Goal: Task Accomplishment & Management: Use online tool/utility

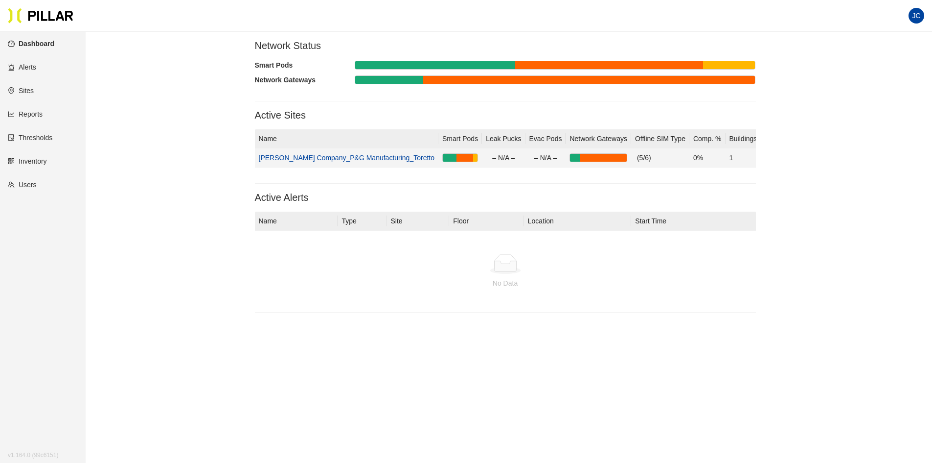
click at [344, 158] on link "[PERSON_NAME] Company_P&G Manufacturing_Toretto" at bounding box center [347, 158] width 176 height 8
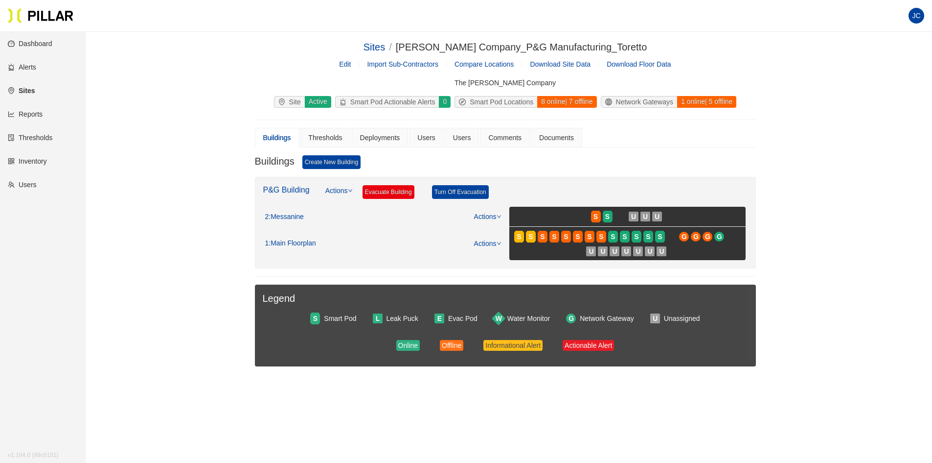
click at [561, 63] on span "Download Site Data" at bounding box center [560, 64] width 61 height 8
click at [33, 115] on link "Reports" at bounding box center [25, 114] width 35 height 8
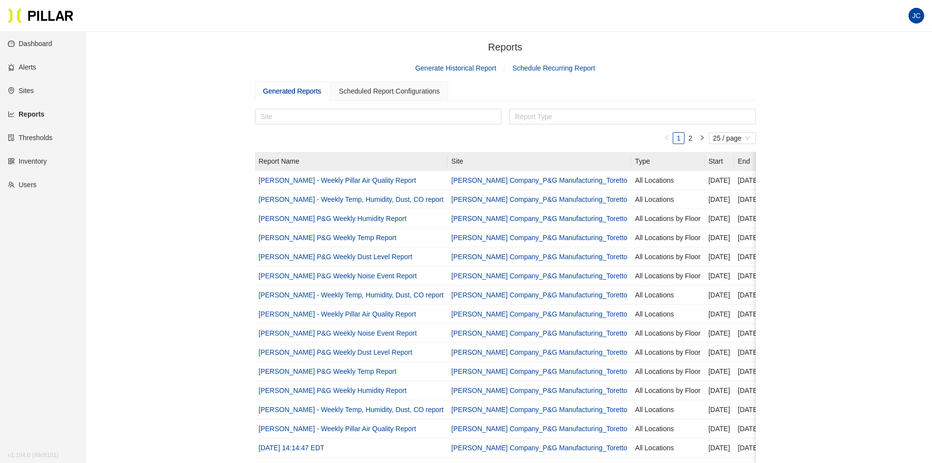
click at [469, 69] on link "Generate Historical Report" at bounding box center [456, 68] width 81 height 8
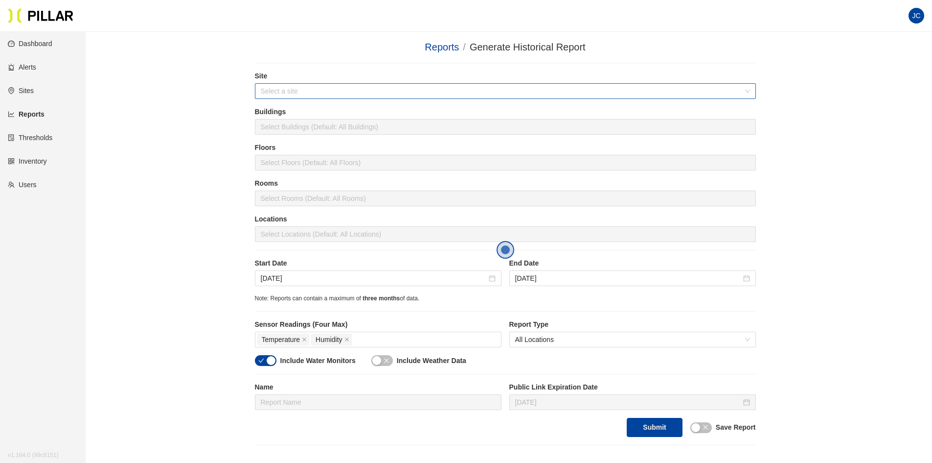
click at [280, 91] on input "search" at bounding box center [502, 91] width 483 height 15
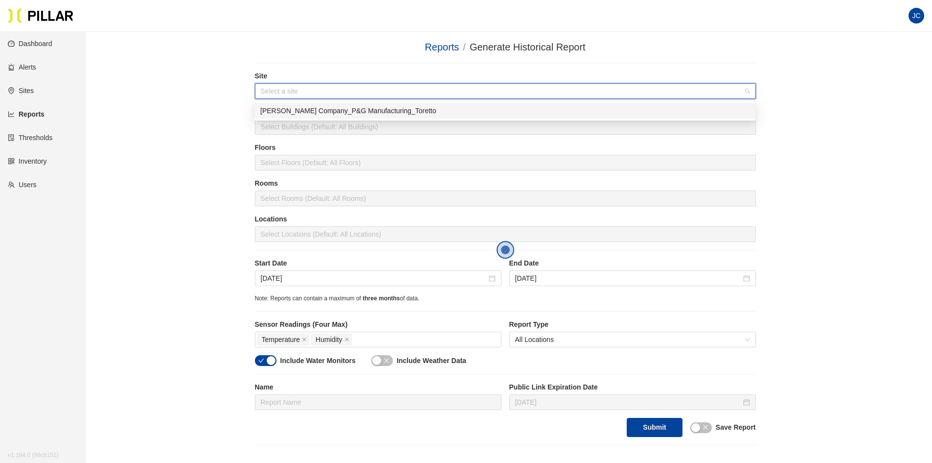
click at [318, 111] on div "[PERSON_NAME] Company_P&G Manufacturing_Toretto" at bounding box center [504, 110] width 489 height 11
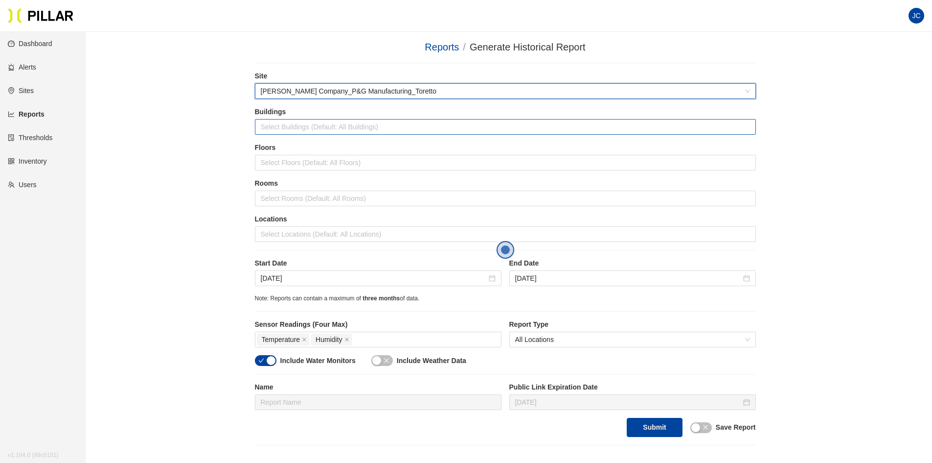
click at [299, 128] on div at bounding box center [505, 127] width 496 height 14
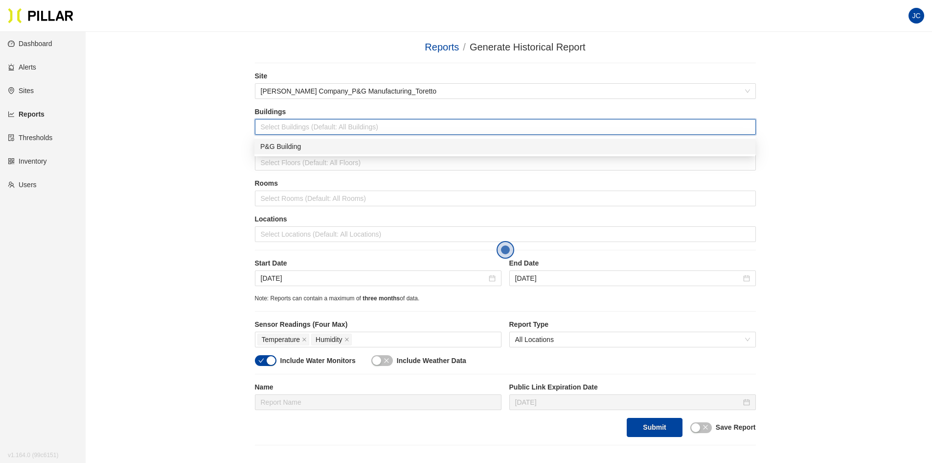
click at [294, 145] on div "P&G Building" at bounding box center [504, 146] width 489 height 11
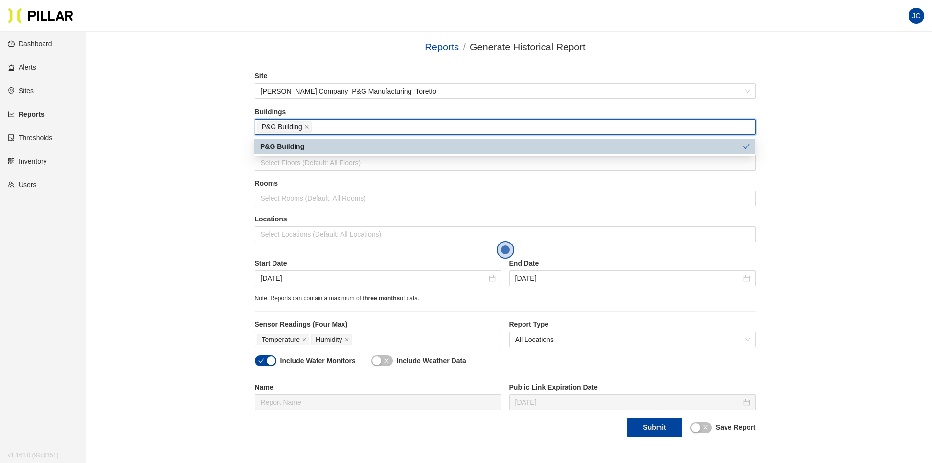
click at [222, 156] on div "Reports / Generate Historical Report / Site [PERSON_NAME] Company_P&G Manufactu…" at bounding box center [505, 242] width 791 height 405
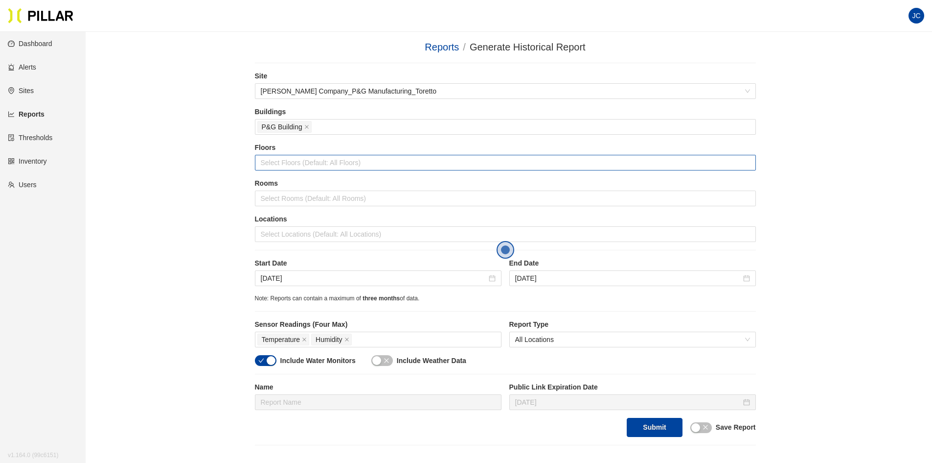
click at [277, 163] on div at bounding box center [505, 163] width 496 height 14
click at [279, 198] on div "Main Floorplan" at bounding box center [504, 197] width 489 height 11
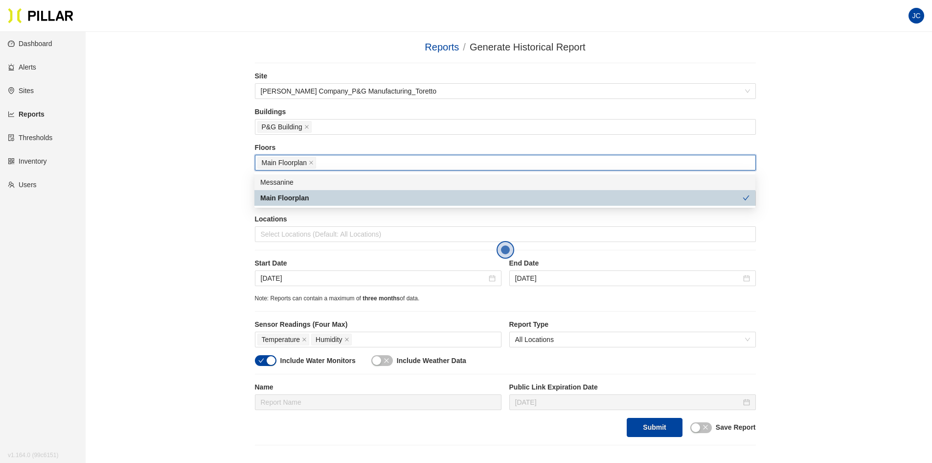
click at [285, 183] on div "Messanine" at bounding box center [504, 182] width 489 height 11
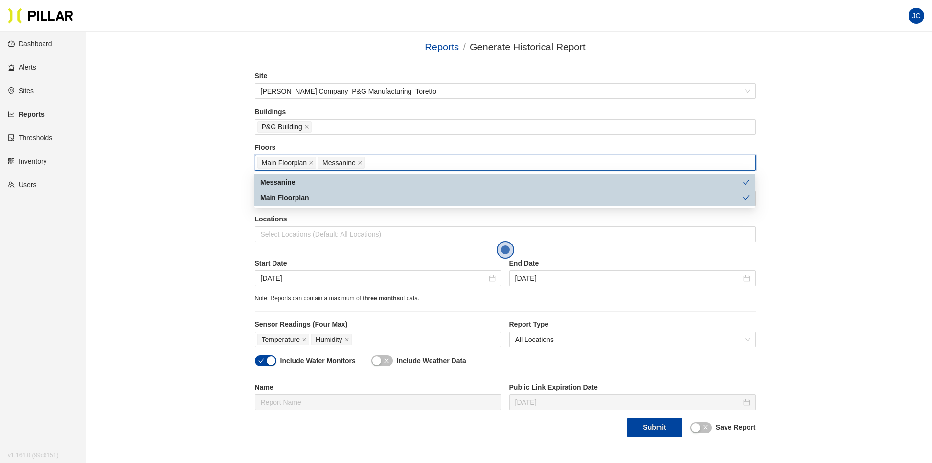
click at [185, 170] on div "Reports / Generate Historical Report / Site [PERSON_NAME] Company_P&G Manufactu…" at bounding box center [505, 242] width 791 height 405
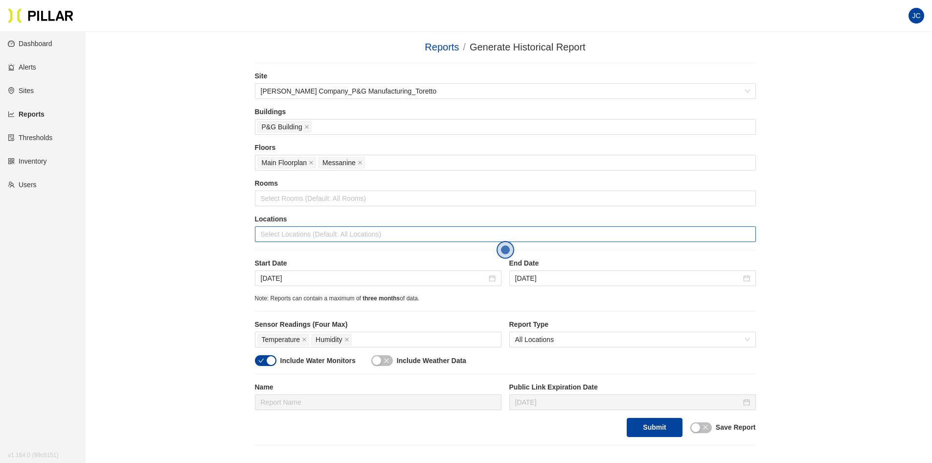
click at [269, 232] on div at bounding box center [505, 234] width 496 height 14
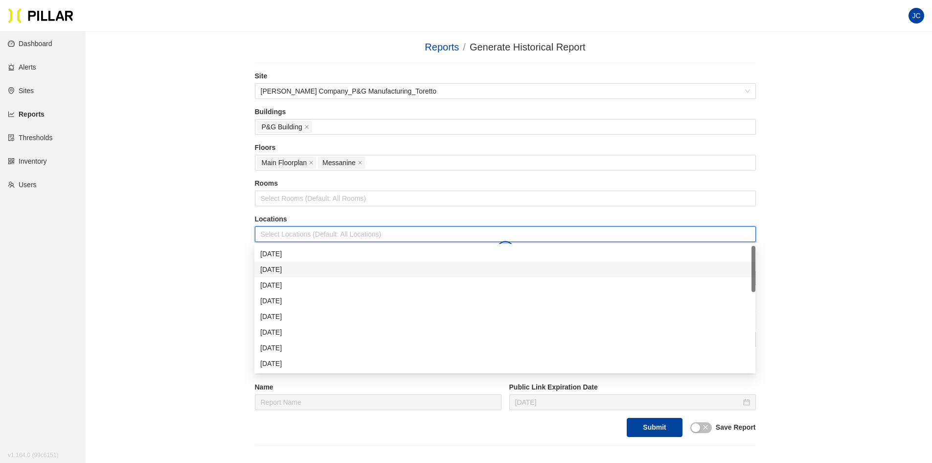
click at [279, 273] on div "[DATE]" at bounding box center [504, 269] width 489 height 11
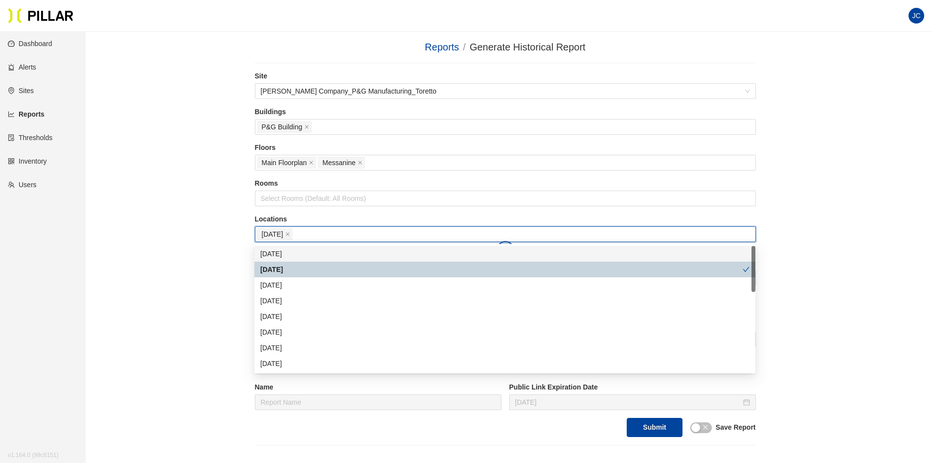
click at [278, 252] on div "[DATE]" at bounding box center [504, 253] width 489 height 11
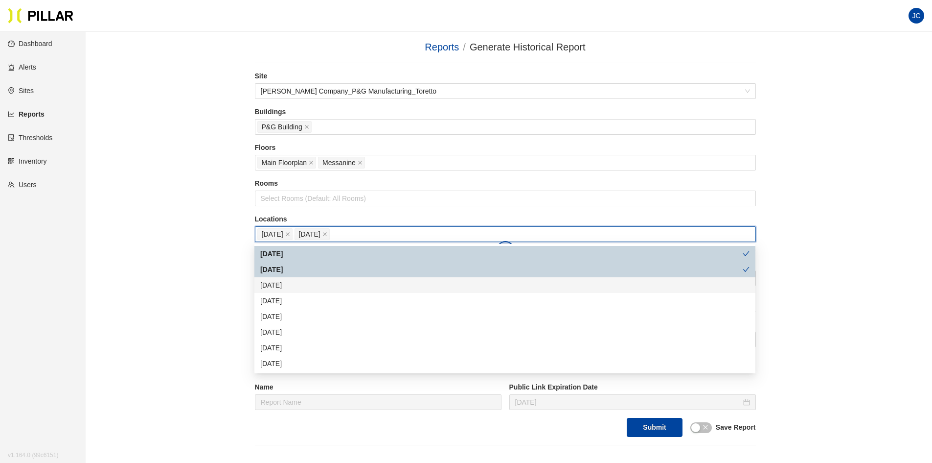
click at [273, 281] on div "[DATE]" at bounding box center [504, 284] width 489 height 11
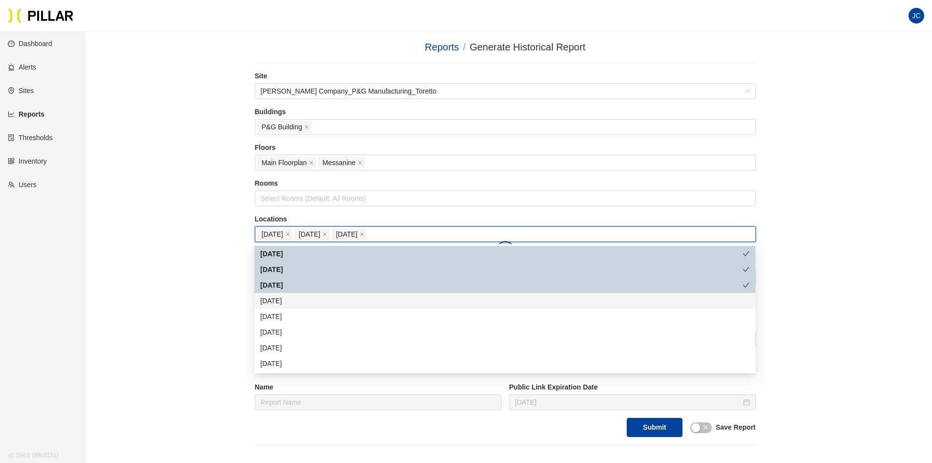
drag, startPoint x: 272, startPoint y: 297, endPoint x: 271, endPoint y: 303, distance: 6.9
click at [272, 298] on div "[DATE]" at bounding box center [504, 300] width 489 height 11
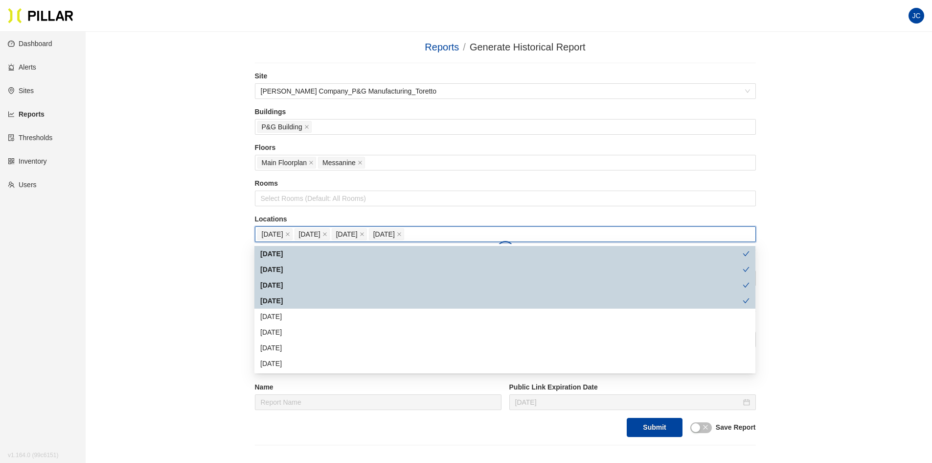
click at [272, 308] on div "[DATE] [DATE] [DATE] [DATE] [DATE] [DATE] [DATE] [DATE] [DATE] [DATE]" at bounding box center [505, 324] width 501 height 157
click at [268, 320] on div "[DATE]" at bounding box center [504, 316] width 489 height 11
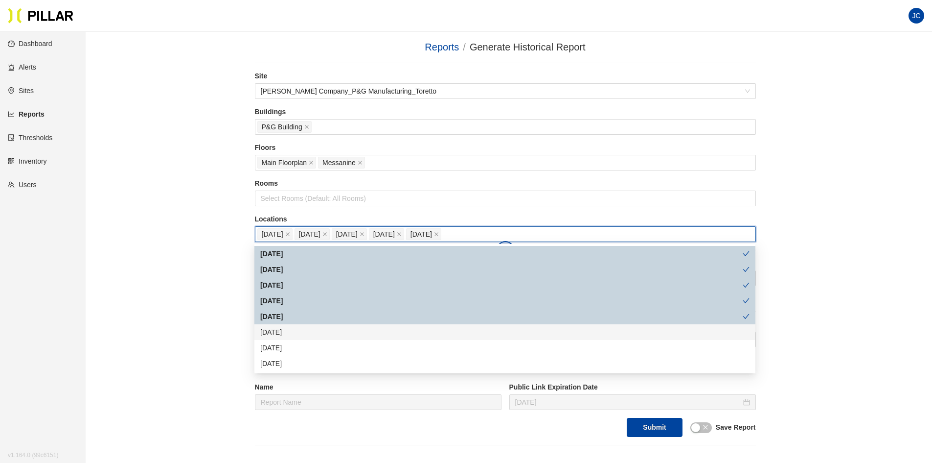
click at [264, 333] on div "[DATE]" at bounding box center [504, 331] width 489 height 11
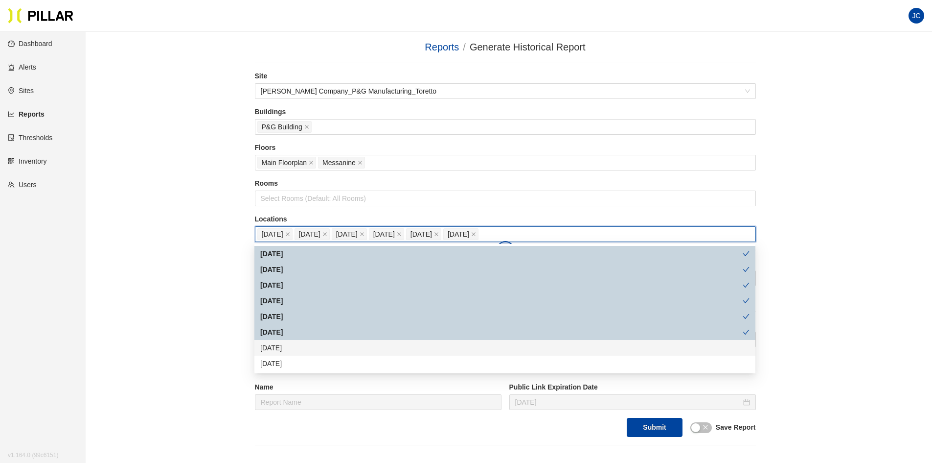
drag, startPoint x: 268, startPoint y: 342, endPoint x: 273, endPoint y: 353, distance: 12.5
click at [269, 344] on div "[DATE]" at bounding box center [505, 348] width 501 height 16
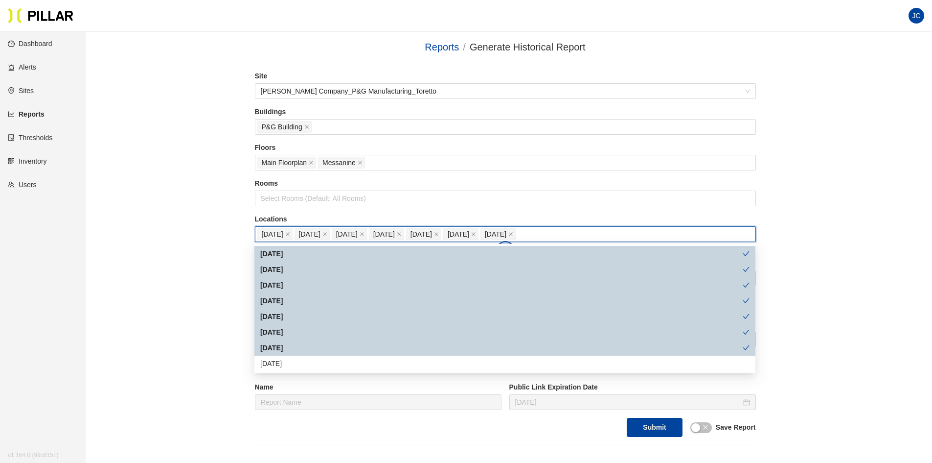
drag, startPoint x: 273, startPoint y: 354, endPoint x: 270, endPoint y: 366, distance: 12.0
click at [272, 355] on div "[DATE]" at bounding box center [505, 348] width 501 height 16
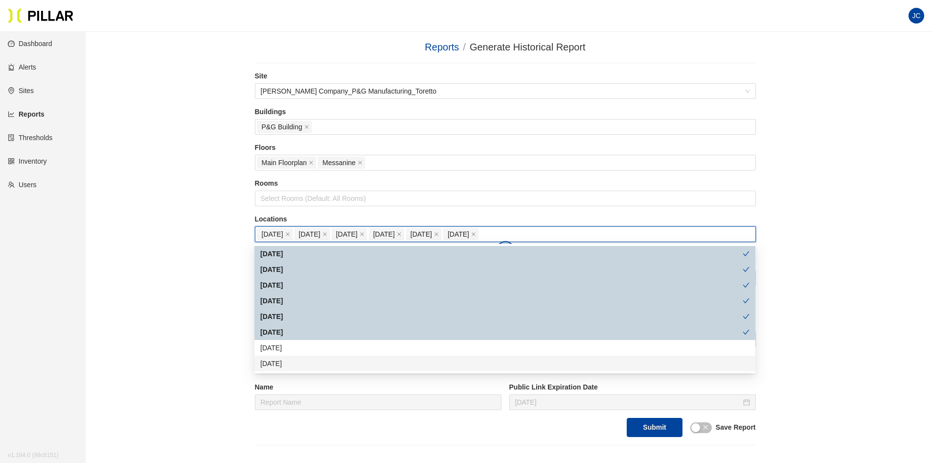
click at [270, 366] on div "[DATE]" at bounding box center [504, 363] width 489 height 11
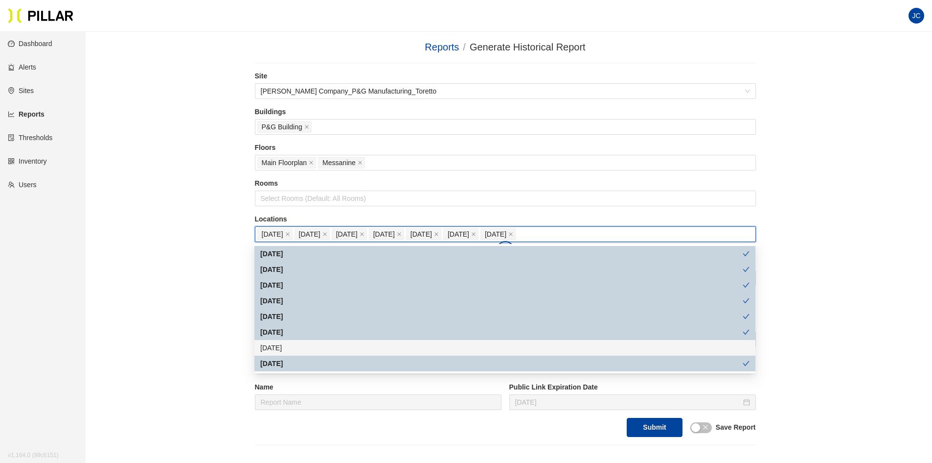
click at [273, 351] on div "[DATE]" at bounding box center [504, 347] width 489 height 11
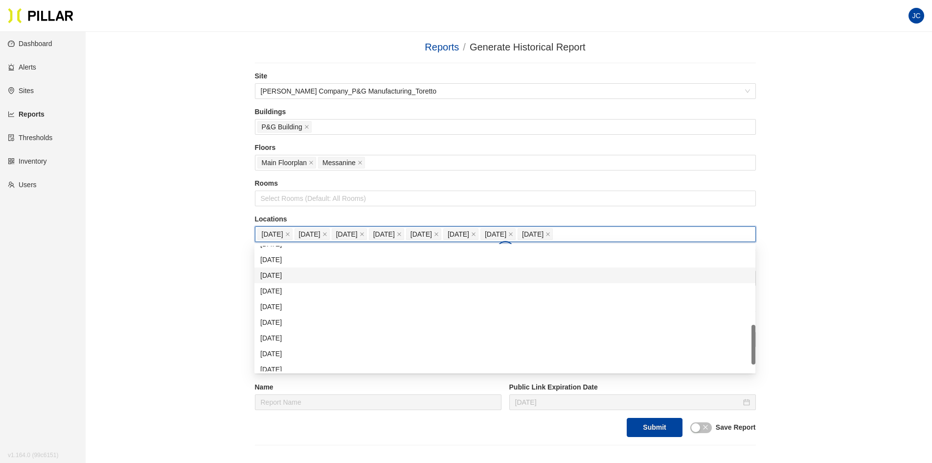
scroll to position [266, 0]
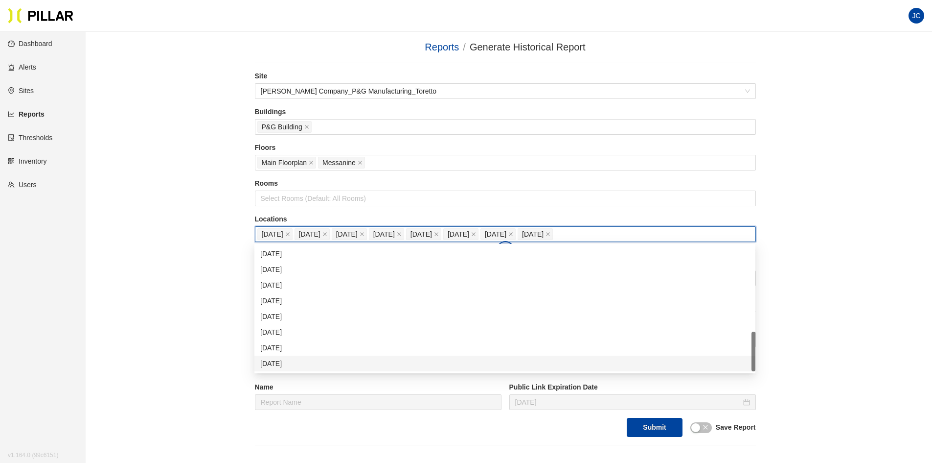
click at [272, 361] on div "[DATE]" at bounding box center [504, 363] width 489 height 11
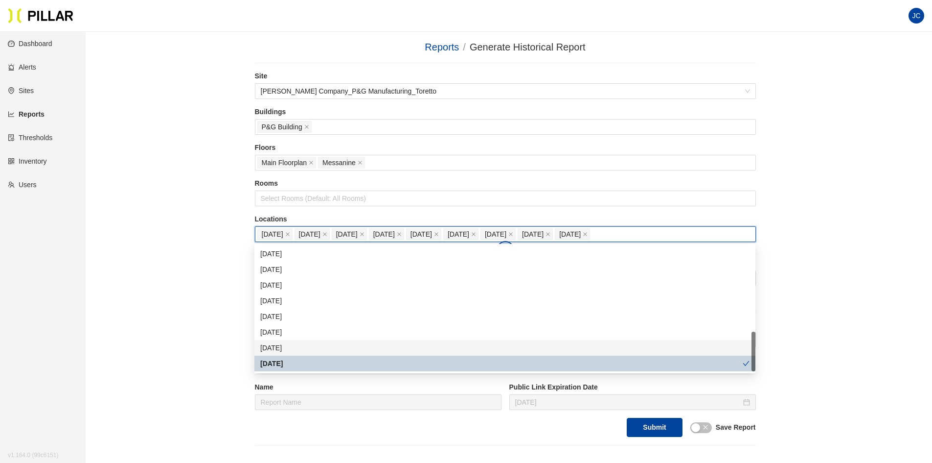
click at [275, 349] on div "[DATE]" at bounding box center [504, 347] width 489 height 11
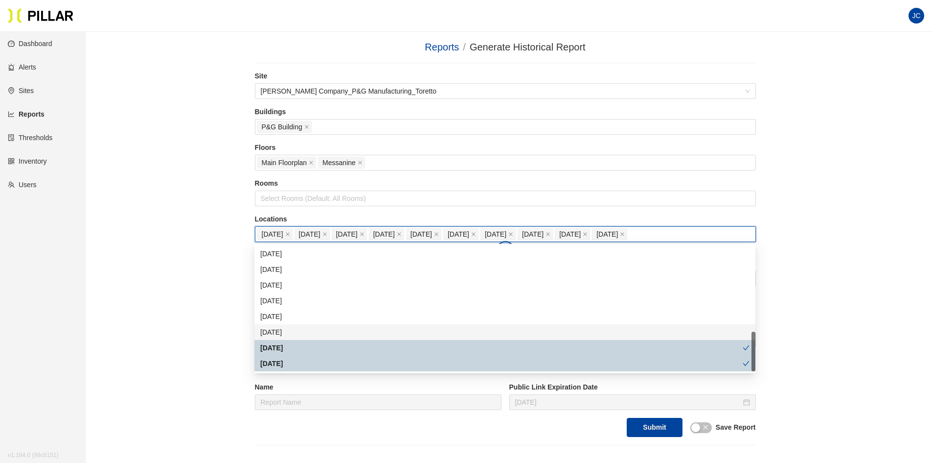
click at [275, 336] on div "[DATE]" at bounding box center [504, 331] width 489 height 11
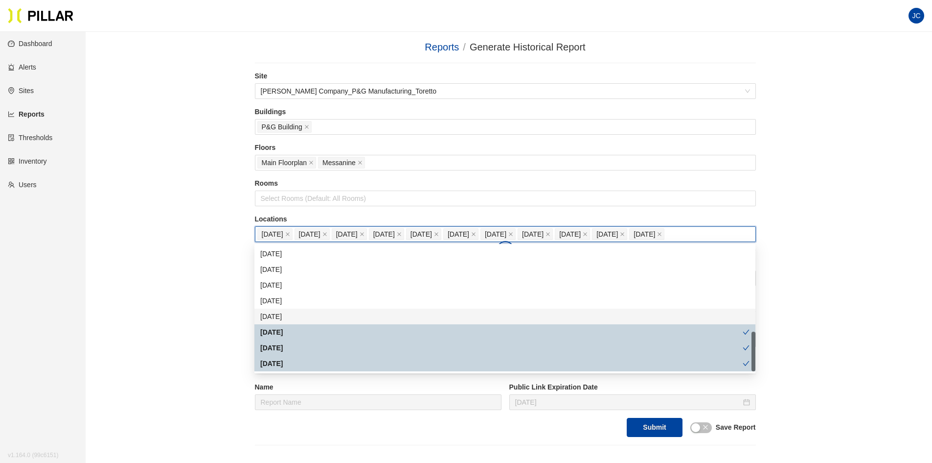
click at [274, 319] on div "[DATE]" at bounding box center [504, 316] width 489 height 11
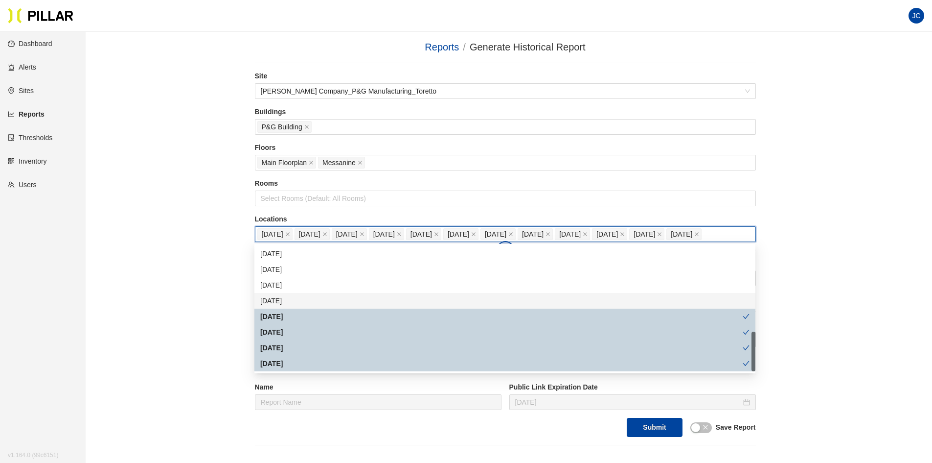
click at [274, 303] on div "[DATE]" at bounding box center [504, 300] width 489 height 11
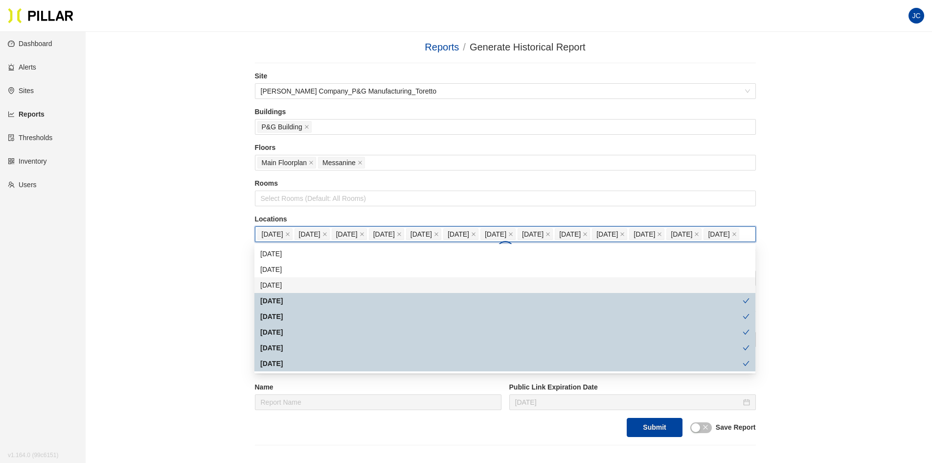
click at [275, 285] on div "[DATE]" at bounding box center [504, 284] width 489 height 11
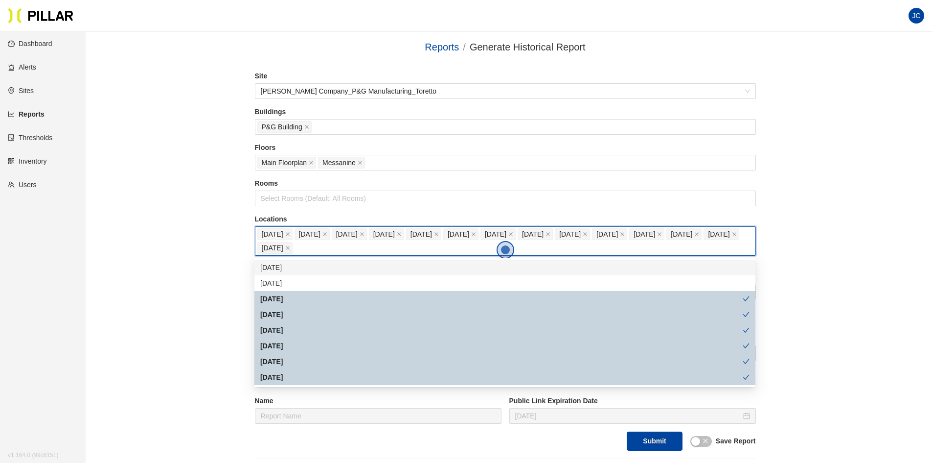
click at [277, 268] on div "[DATE]" at bounding box center [504, 267] width 489 height 11
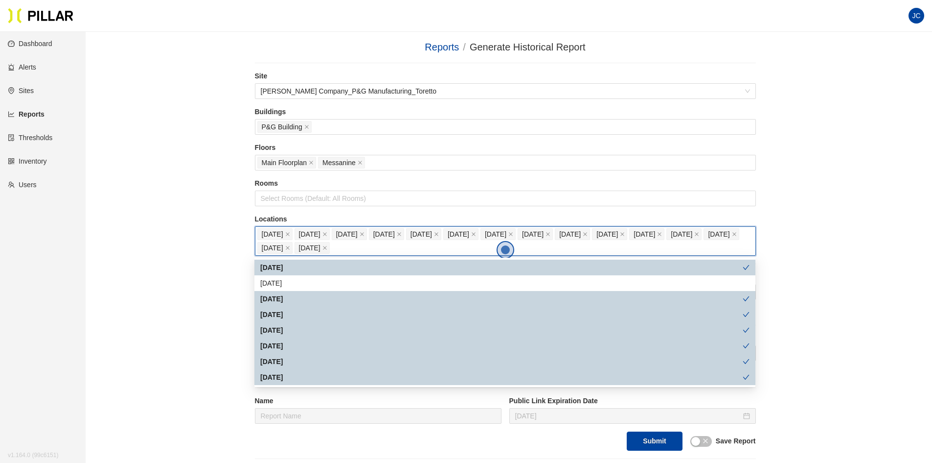
click at [276, 294] on div "[DATE]" at bounding box center [501, 298] width 483 height 11
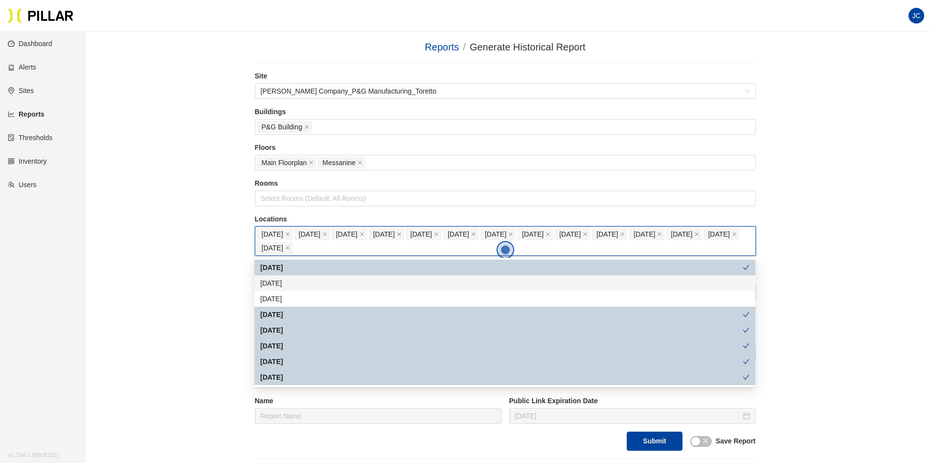
click at [276, 282] on div "[DATE]" at bounding box center [504, 283] width 489 height 11
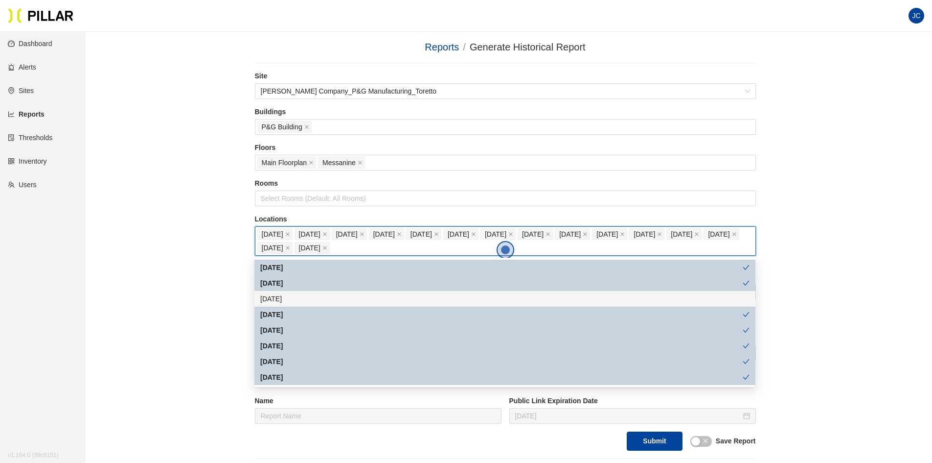
click at [273, 301] on div "[DATE]" at bounding box center [504, 298] width 489 height 11
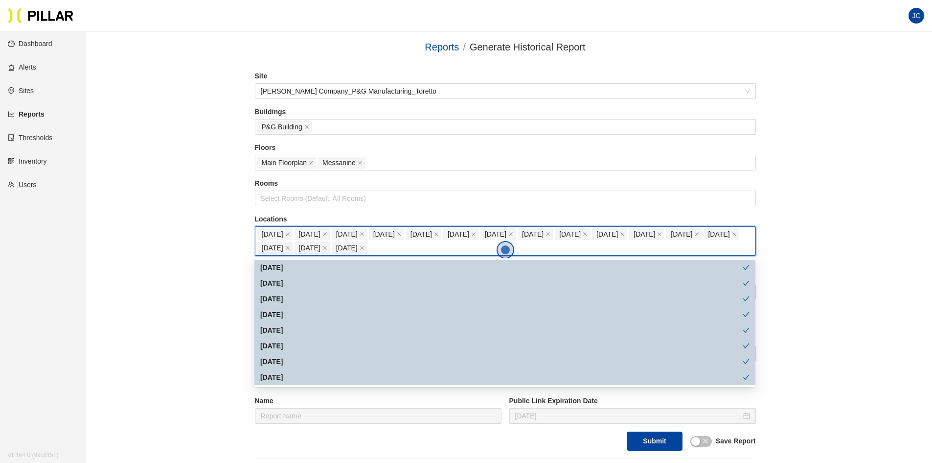
scroll to position [168, 0]
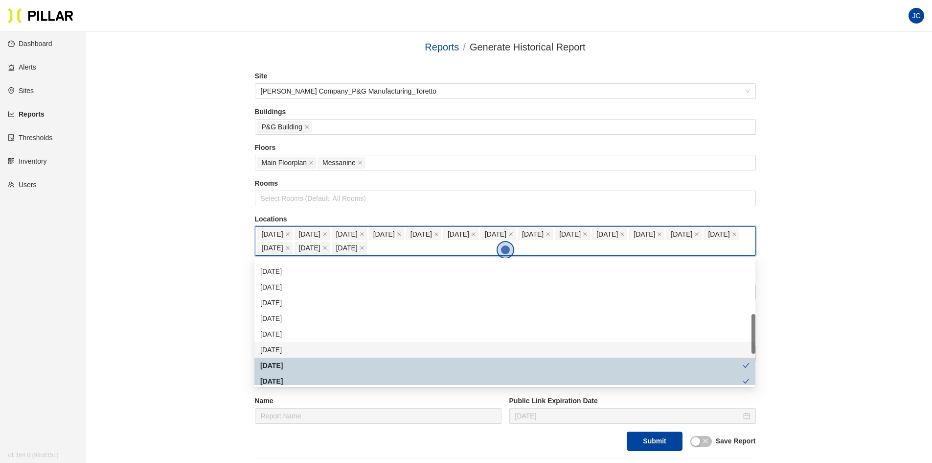
drag, startPoint x: 276, startPoint y: 355, endPoint x: 275, endPoint y: 350, distance: 5.4
click at [276, 354] on div "[DATE]" at bounding box center [505, 350] width 501 height 16
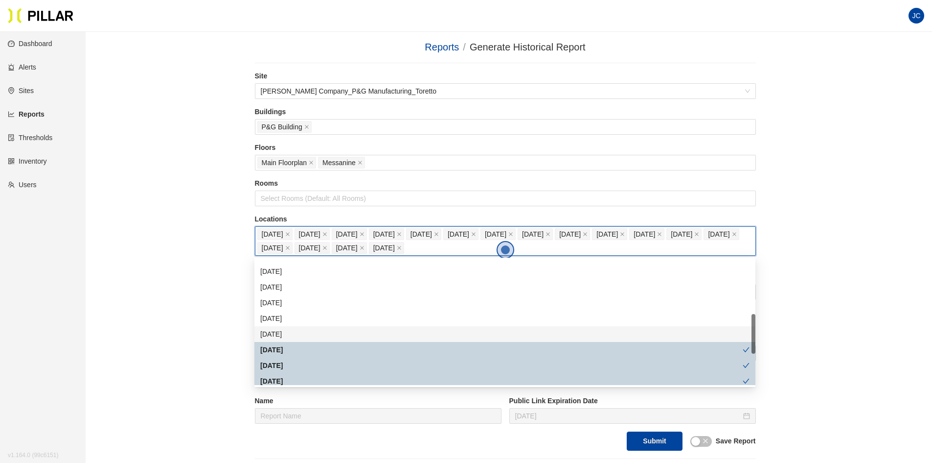
click at [275, 331] on div "[DATE]" at bounding box center [504, 333] width 489 height 11
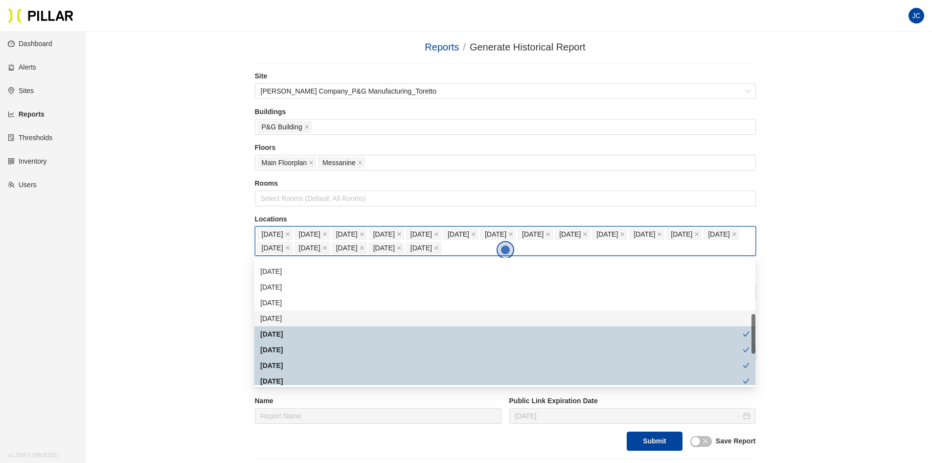
click at [275, 315] on div "[DATE]" at bounding box center [504, 318] width 489 height 11
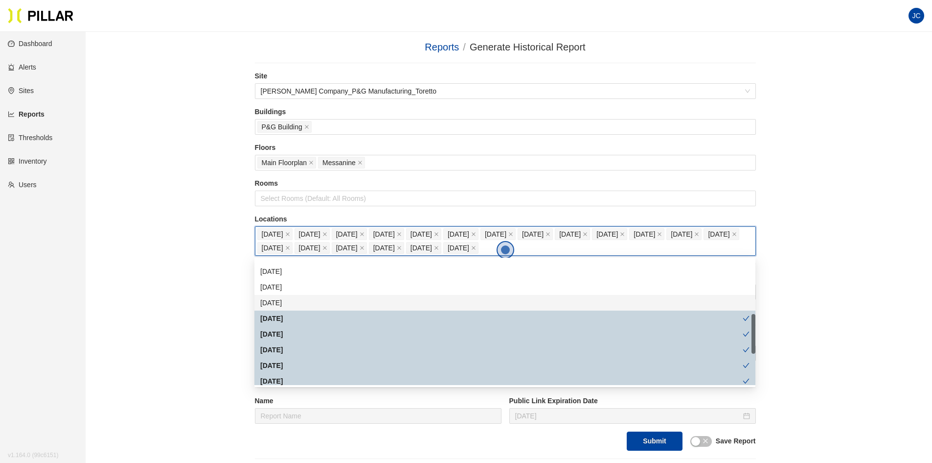
click at [275, 302] on div "[DATE]" at bounding box center [504, 302] width 489 height 11
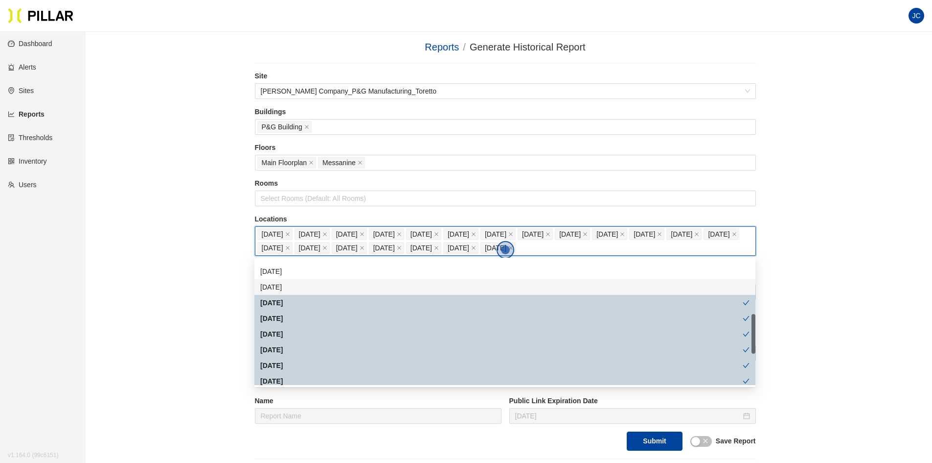
click at [274, 286] on div "[DATE]" at bounding box center [504, 286] width 489 height 11
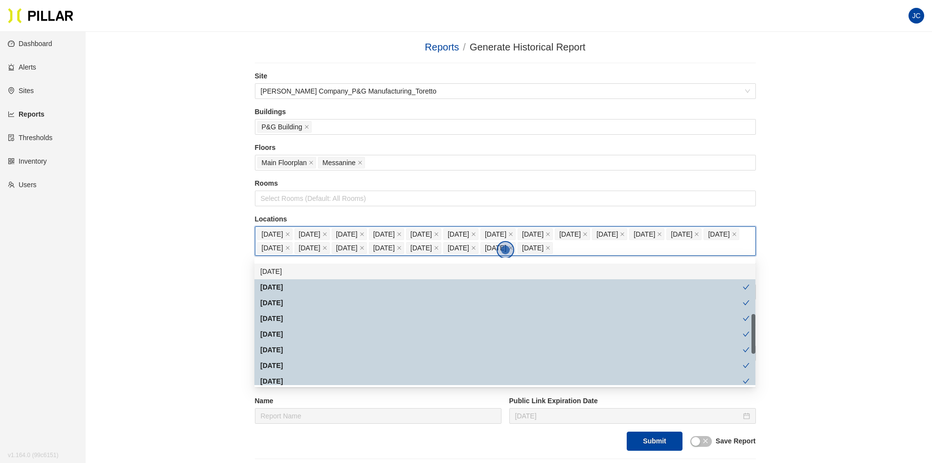
click at [275, 271] on div "[DATE]" at bounding box center [504, 271] width 489 height 11
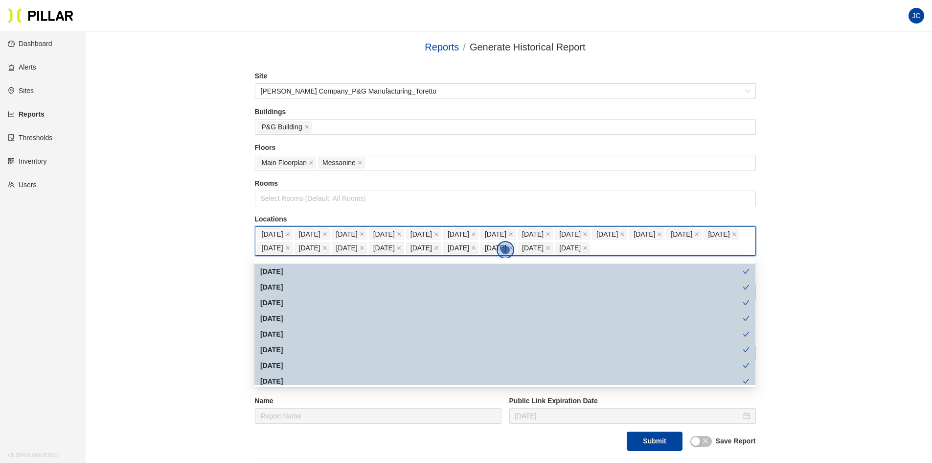
scroll to position [119, 0]
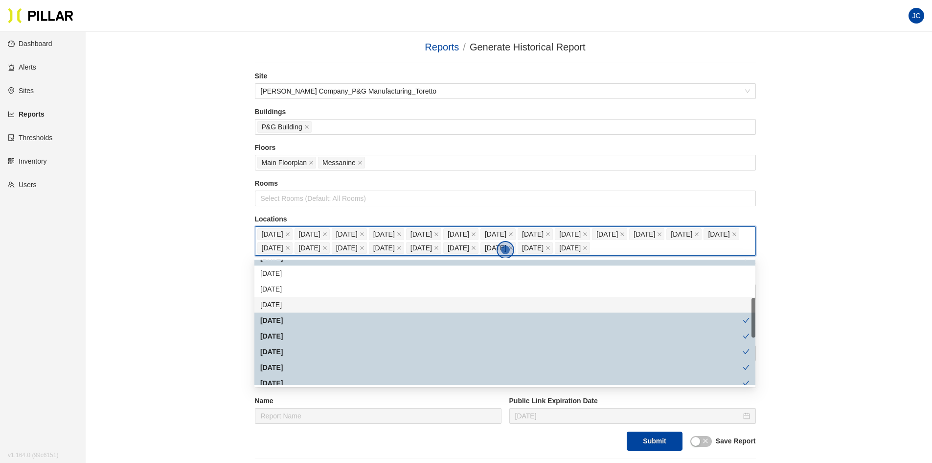
click at [273, 309] on div "[DATE]" at bounding box center [504, 304] width 489 height 11
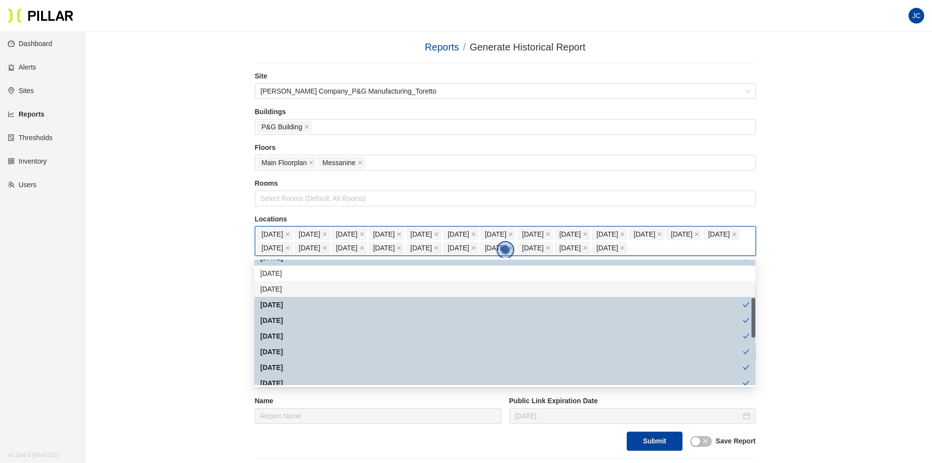
click at [274, 285] on div "[DATE]" at bounding box center [504, 288] width 489 height 11
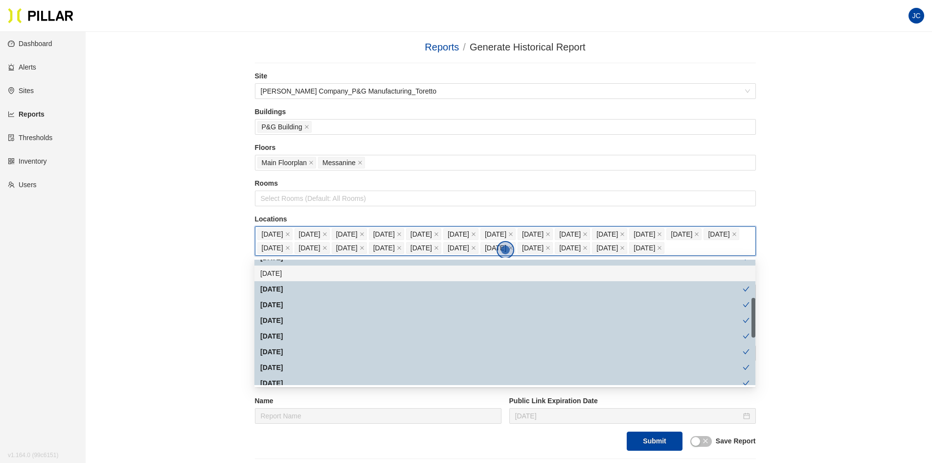
click at [275, 267] on div "[DATE]" at bounding box center [505, 273] width 501 height 16
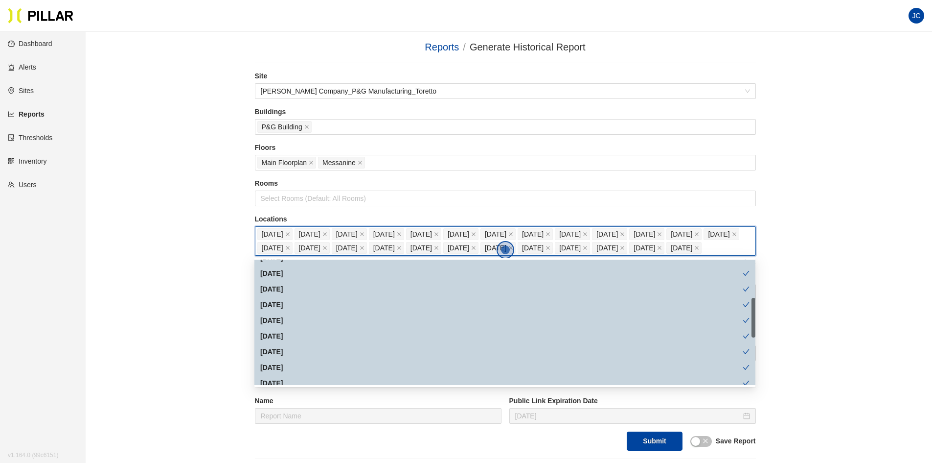
click at [192, 319] on div "Reports / Generate Historical Report / Site [PERSON_NAME] Company_P&G Manufactu…" at bounding box center [505, 249] width 791 height 419
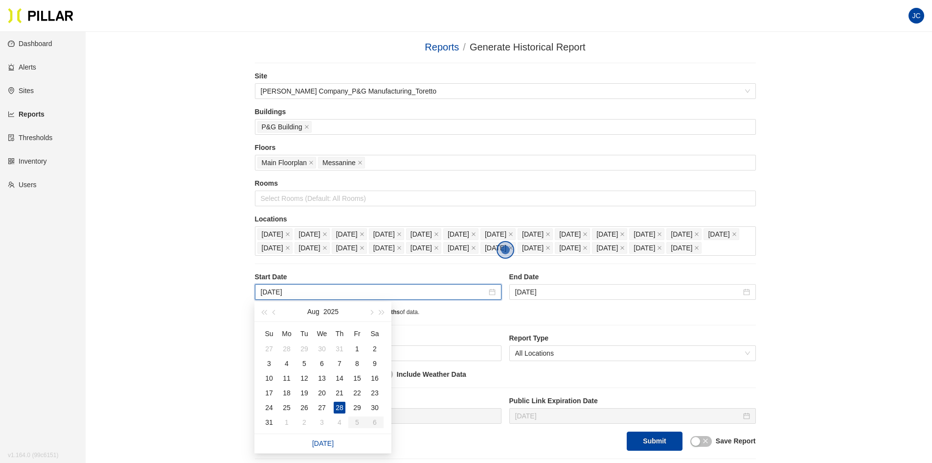
drag, startPoint x: 301, startPoint y: 290, endPoint x: 230, endPoint y: 303, distance: 71.7
click at [230, 303] on div "Reports / Generate Historical Report / Site [PERSON_NAME] Company_P&G Manufactu…" at bounding box center [505, 249] width 791 height 419
click at [271, 312] on button "button" at bounding box center [274, 312] width 11 height 20
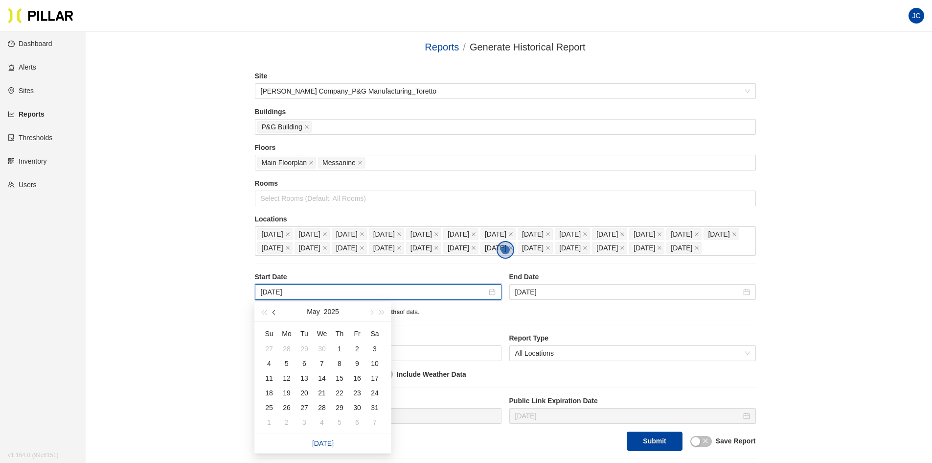
click at [271, 312] on button "button" at bounding box center [274, 312] width 11 height 20
type input "[DATE]"
click at [304, 346] on div "1" at bounding box center [305, 349] width 12 height 12
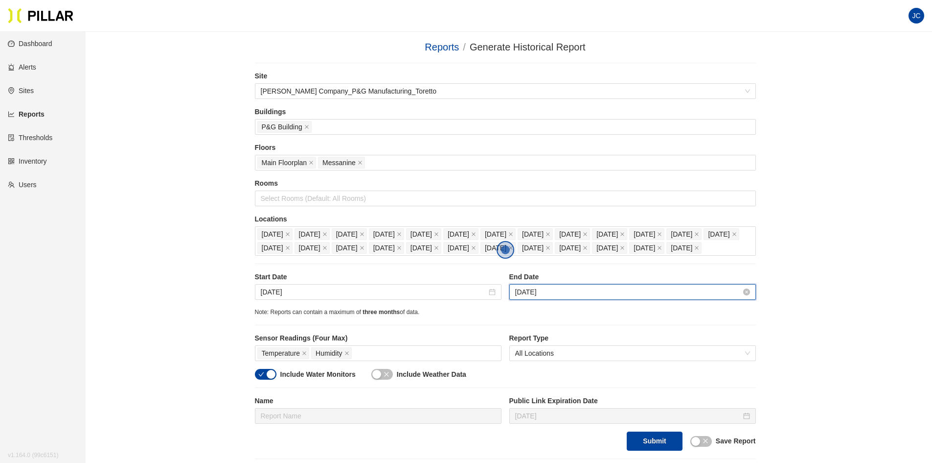
click at [551, 290] on input "[DATE]" at bounding box center [628, 291] width 226 height 11
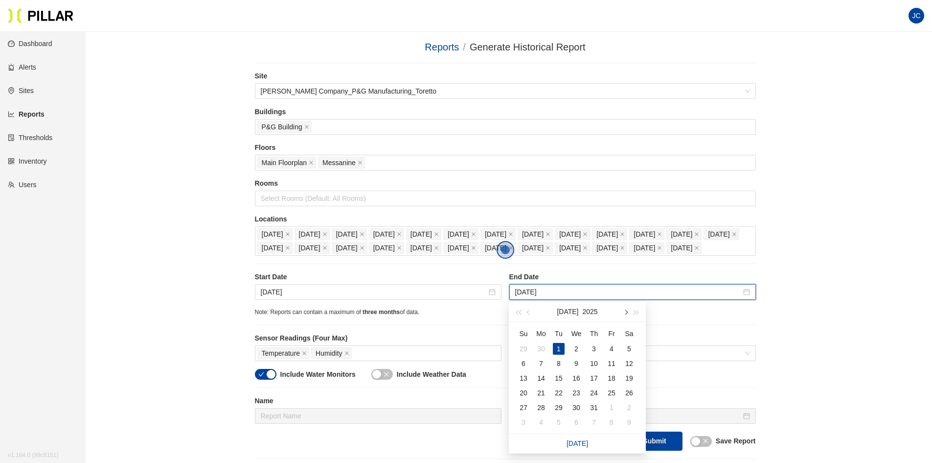
click at [628, 311] on button "button" at bounding box center [625, 312] width 11 height 20
click at [580, 349] on div "3" at bounding box center [577, 349] width 12 height 12
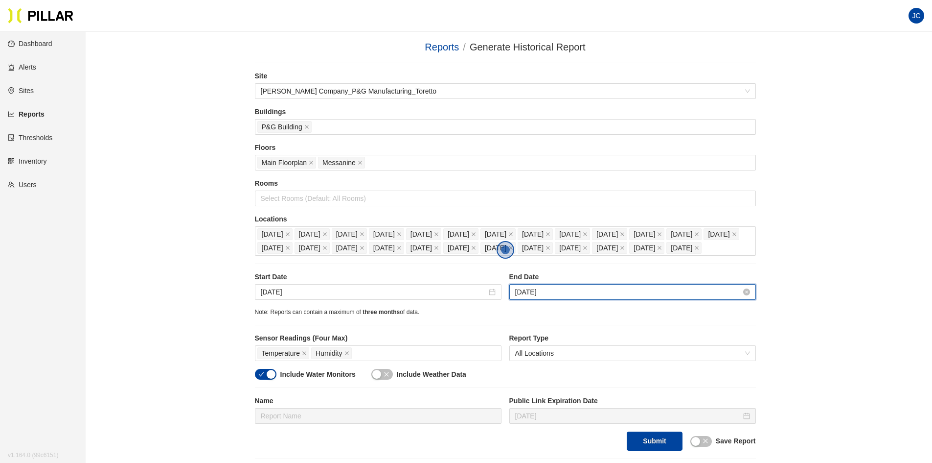
click at [575, 295] on input "[DATE]" at bounding box center [628, 291] width 226 height 11
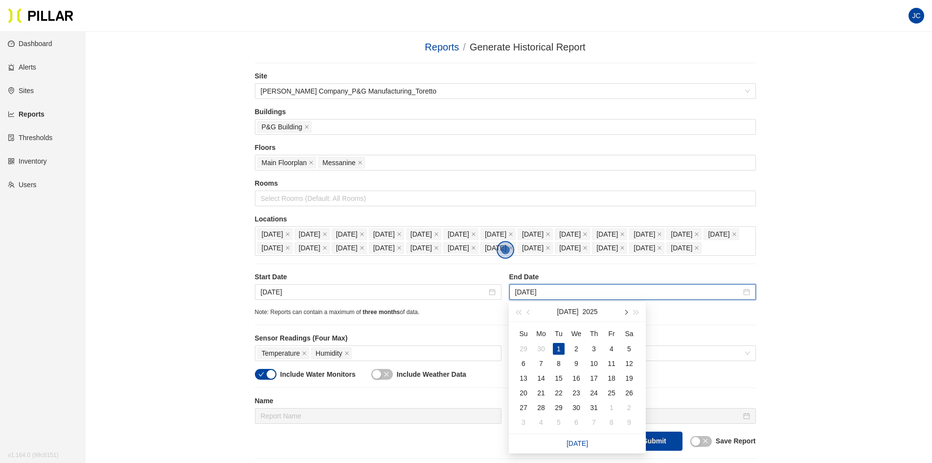
click at [628, 311] on button "button" at bounding box center [625, 312] width 11 height 20
click at [527, 310] on button "button" at bounding box center [529, 312] width 11 height 20
click at [528, 312] on span "button" at bounding box center [529, 312] width 5 height 5
click at [591, 406] on div "31" at bounding box center [594, 407] width 12 height 12
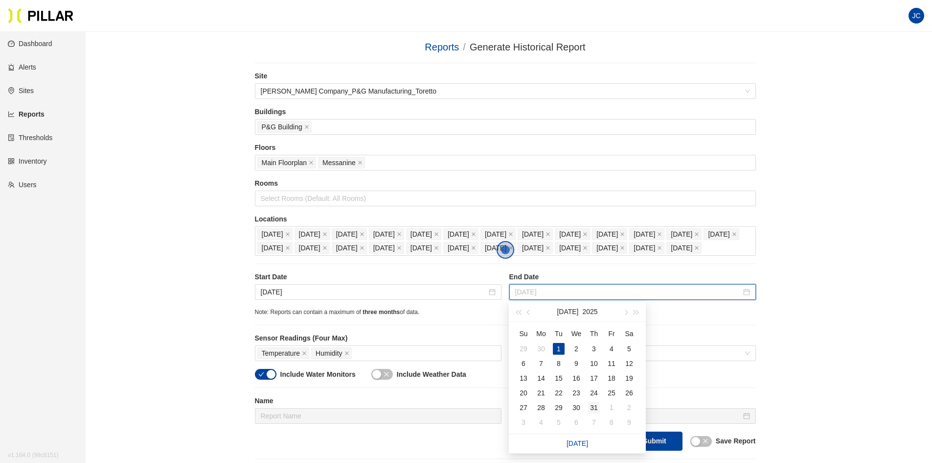
type input "[DATE]"
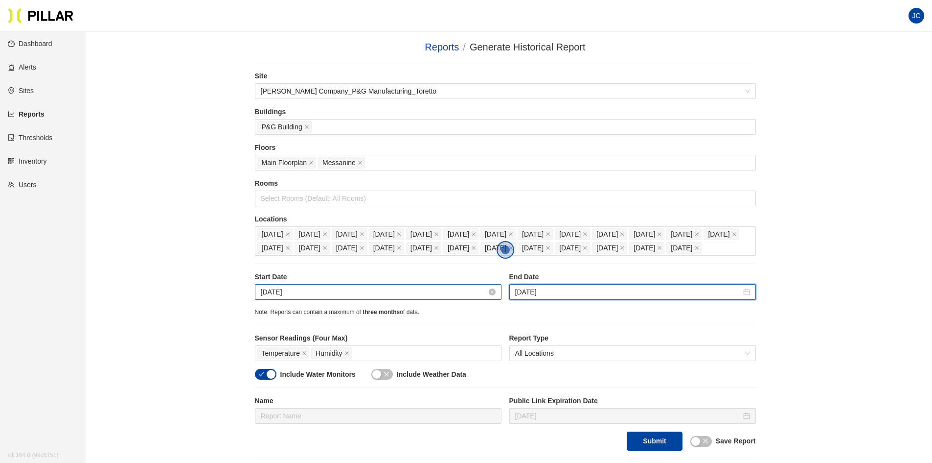
click at [302, 292] on input "[DATE]" at bounding box center [374, 291] width 226 height 11
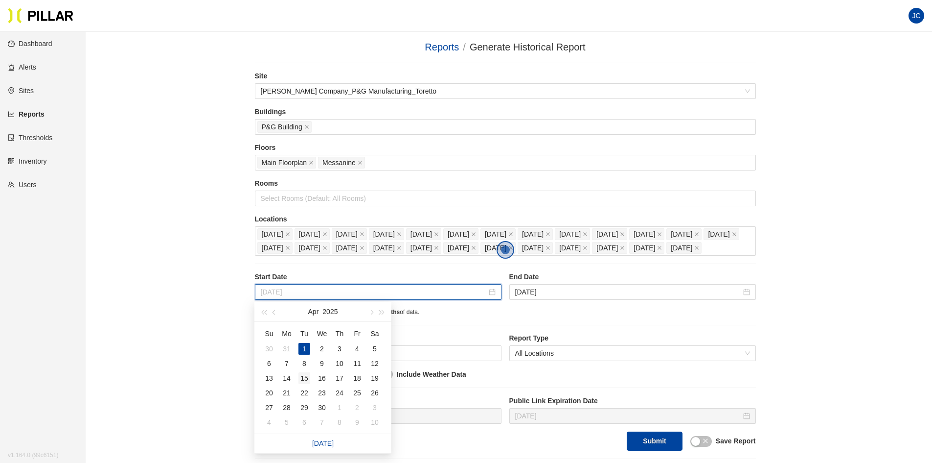
type input "[DATE]"
click at [306, 379] on div "15" at bounding box center [305, 378] width 12 height 12
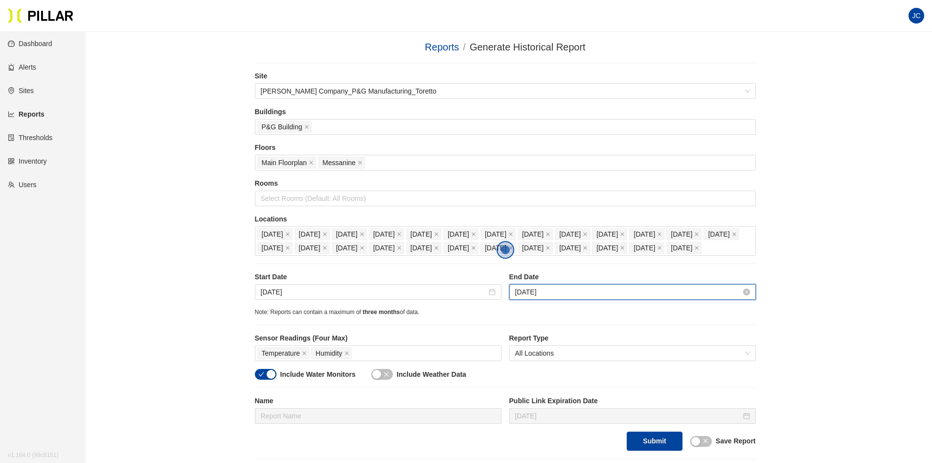
click at [560, 294] on input "[DATE]" at bounding box center [628, 291] width 226 height 11
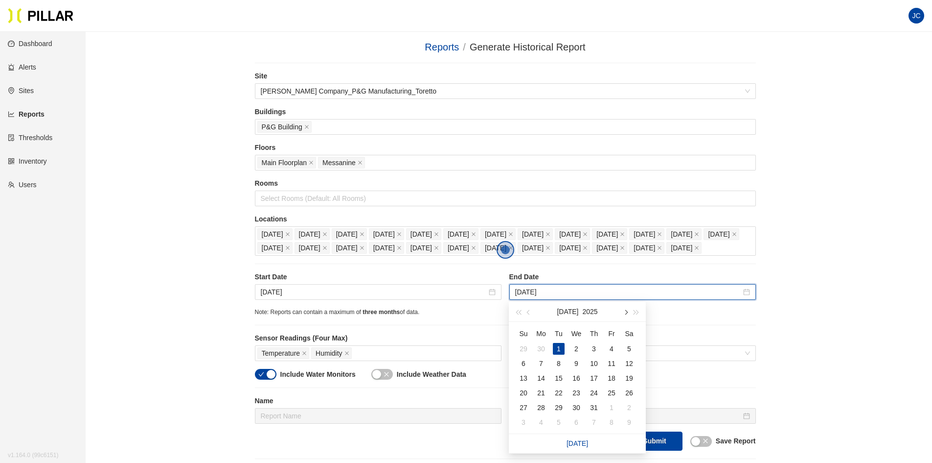
click at [629, 314] on button "button" at bounding box center [625, 312] width 11 height 20
click at [525, 422] on div "31" at bounding box center [524, 422] width 12 height 12
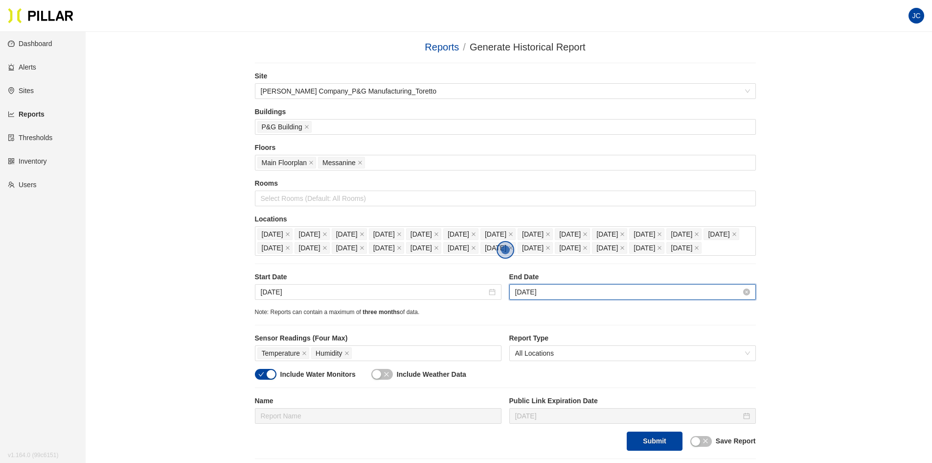
click at [562, 289] on input "[DATE]" at bounding box center [628, 291] width 226 height 11
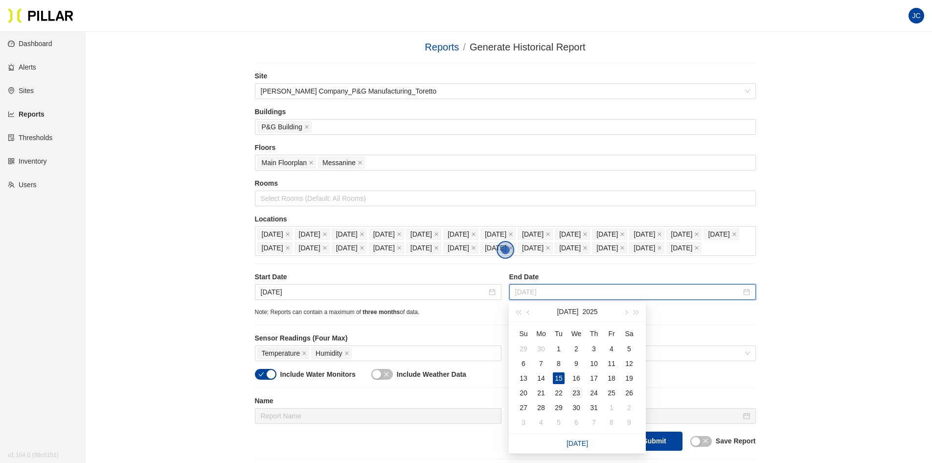
click at [577, 393] on div "23" at bounding box center [577, 393] width 12 height 12
type input "[DATE]"
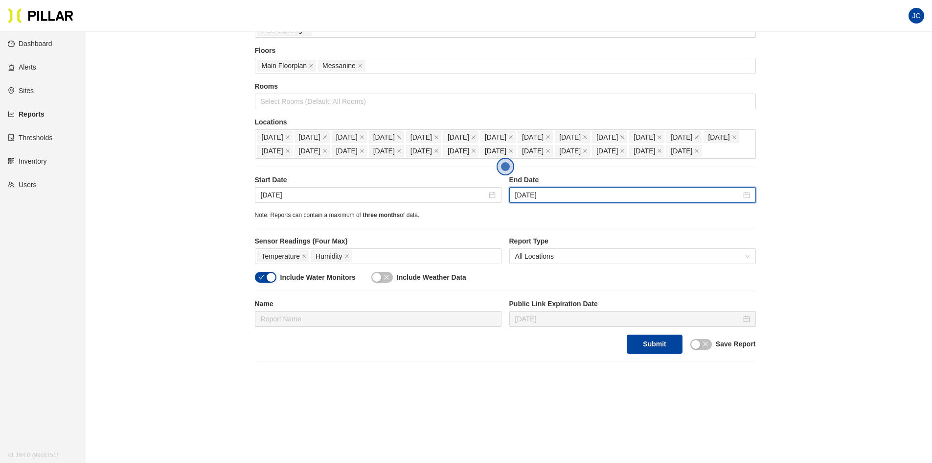
scroll to position [98, 0]
click at [388, 278] on icon "close" at bounding box center [387, 276] width 6 height 6
click at [637, 342] on button "Submit" at bounding box center [654, 342] width 55 height 19
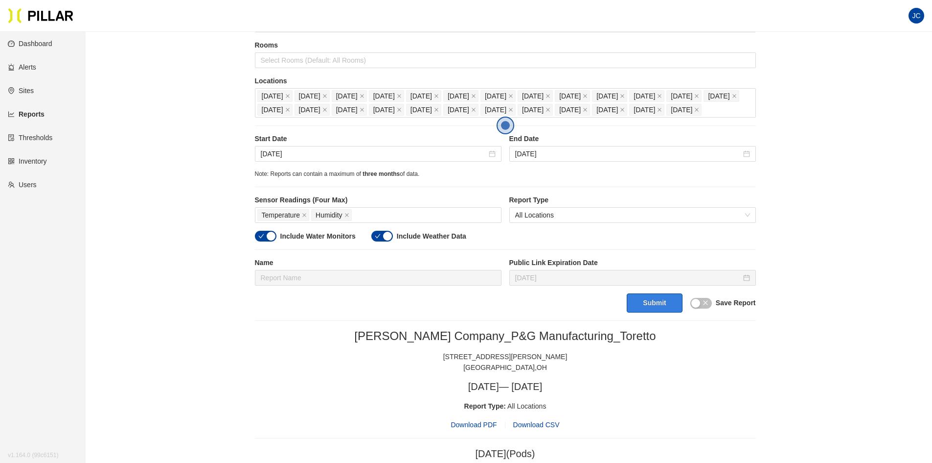
scroll to position [245, 0]
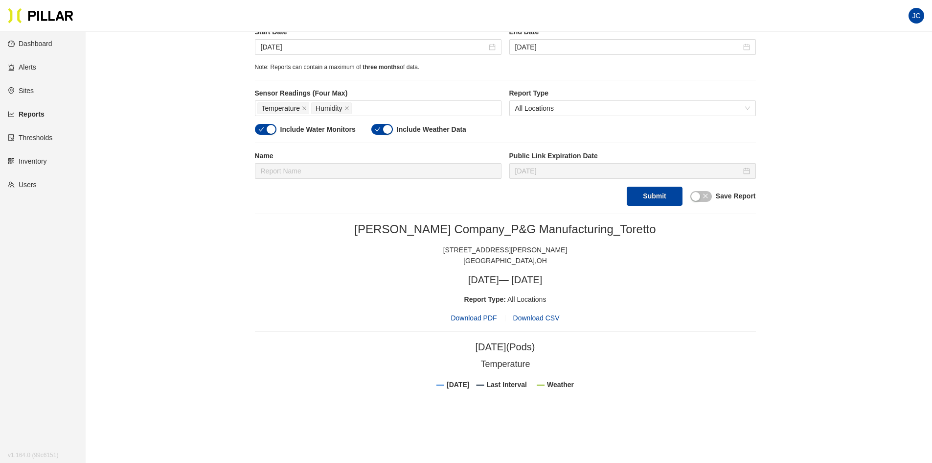
click at [539, 317] on span "Download CSV" at bounding box center [536, 318] width 46 height 8
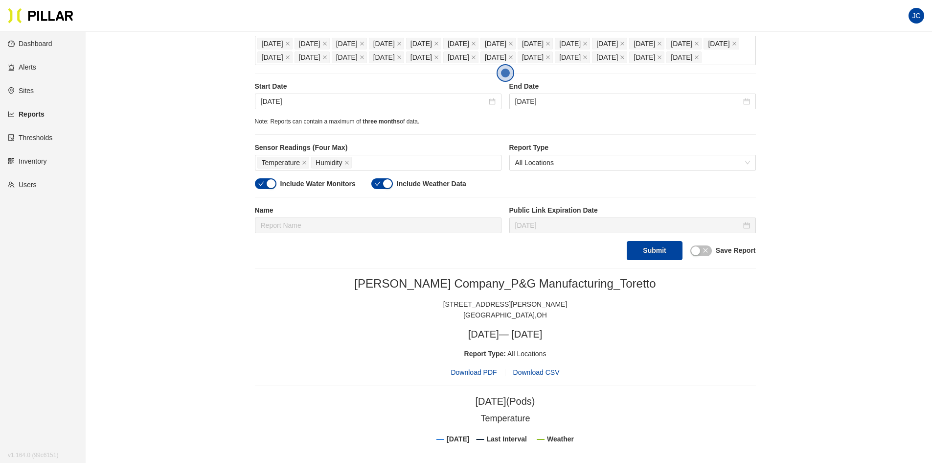
scroll to position [147, 0]
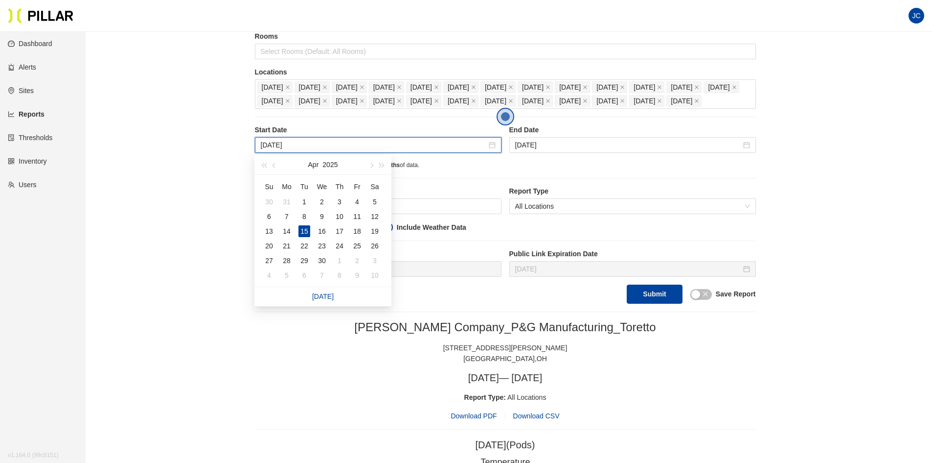
drag, startPoint x: 301, startPoint y: 144, endPoint x: 250, endPoint y: 153, distance: 51.7
click at [371, 164] on span "button" at bounding box center [371, 165] width 5 height 5
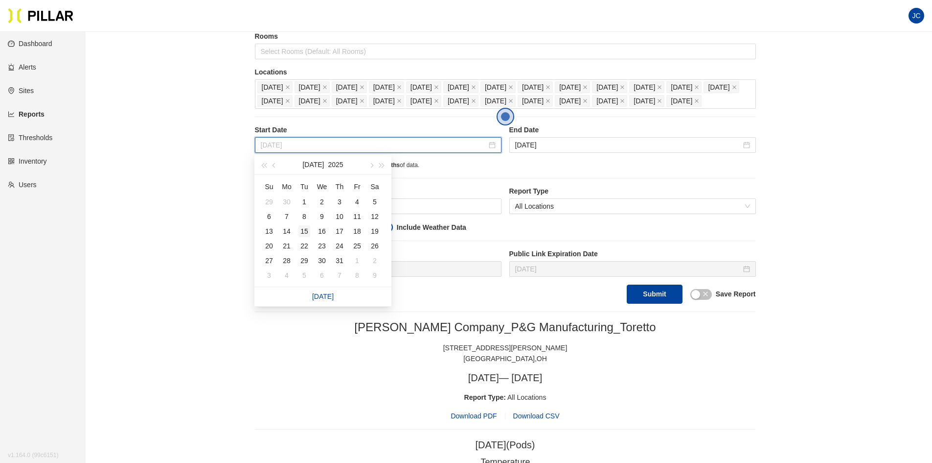
type input "[DATE]"
click at [302, 232] on div "15" at bounding box center [305, 231] width 12 height 12
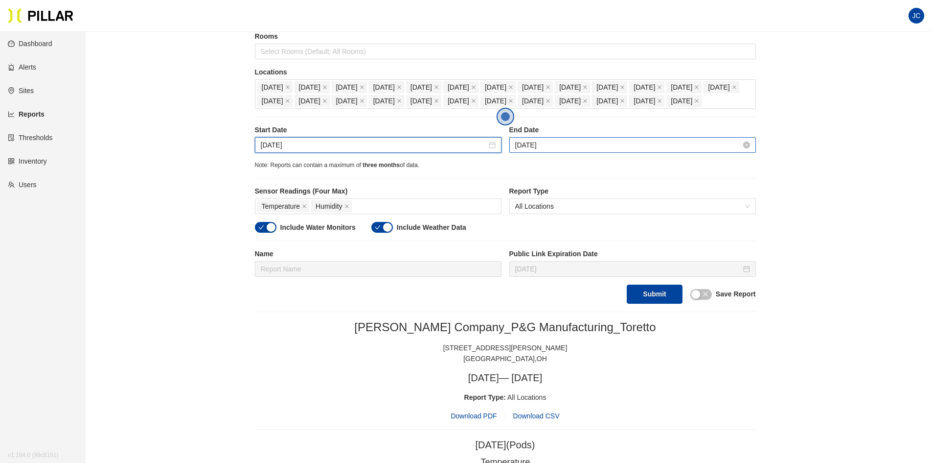
click at [581, 148] on input "[DATE]" at bounding box center [628, 144] width 226 height 11
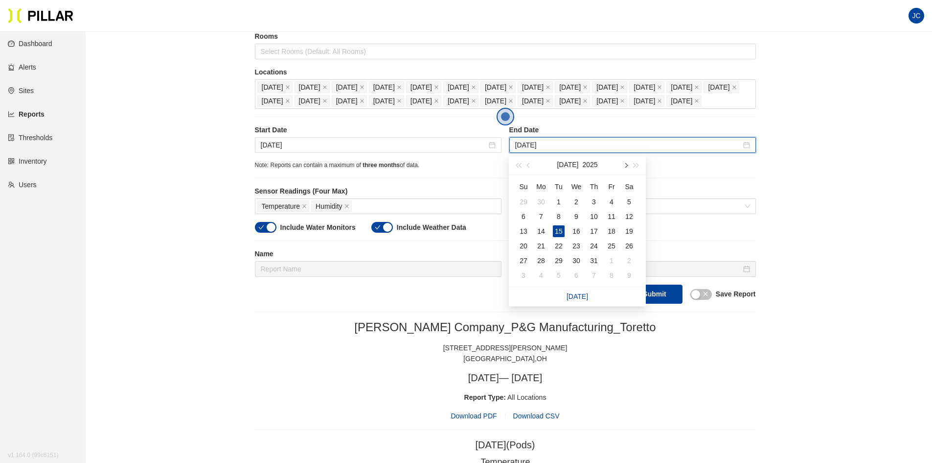
click at [628, 162] on button "button" at bounding box center [625, 165] width 11 height 20
type input "[DATE]"
click at [596, 201] on div "4" at bounding box center [594, 202] width 12 height 12
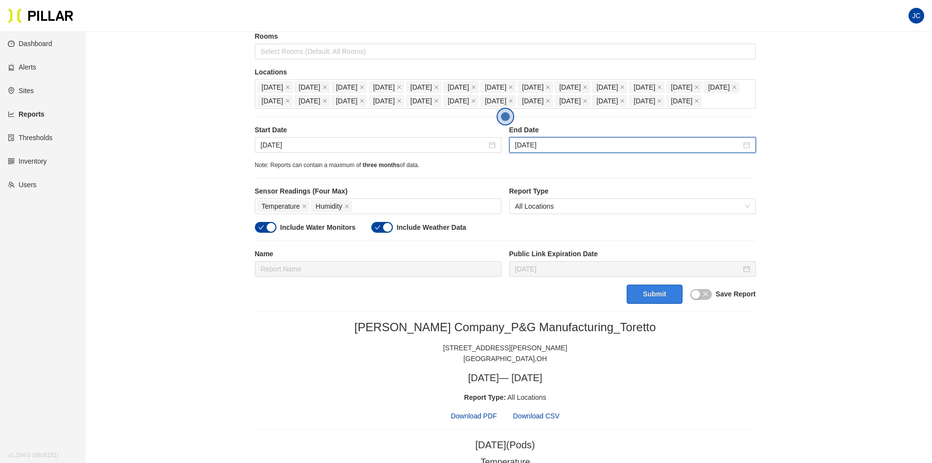
click at [647, 293] on button "Submit" at bounding box center [654, 293] width 55 height 19
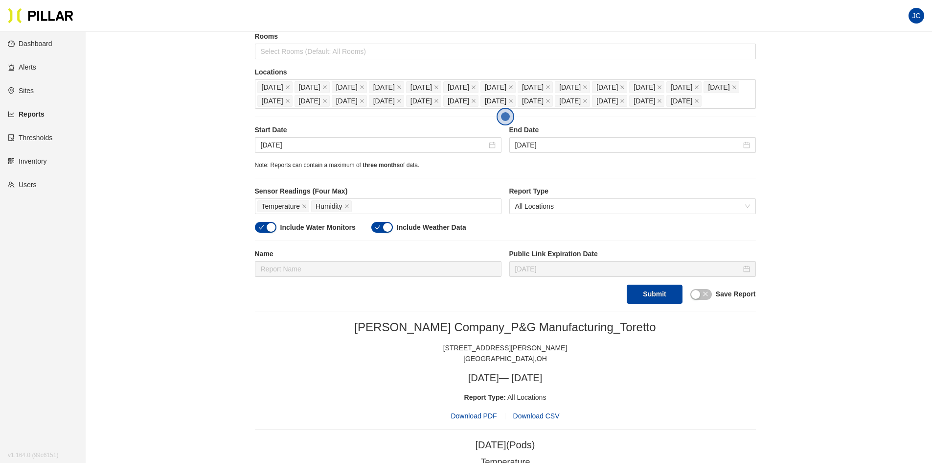
click at [535, 417] on span "Download CSV" at bounding box center [536, 416] width 46 height 8
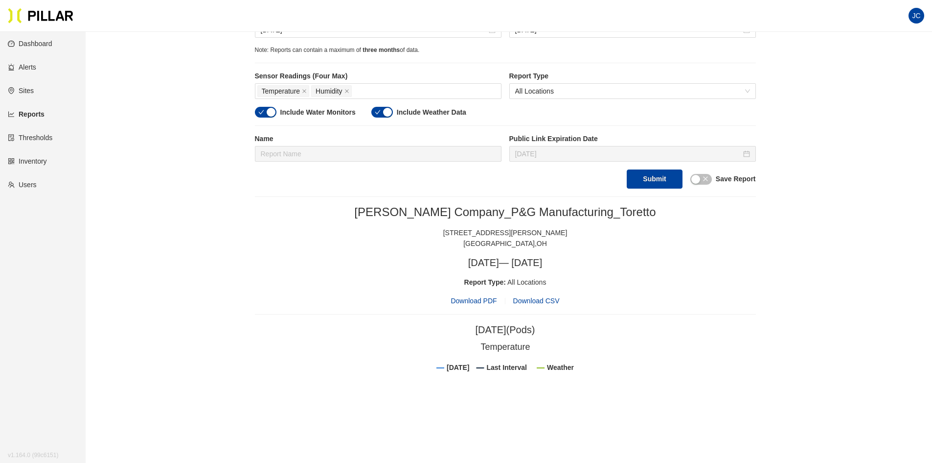
scroll to position [245, 0]
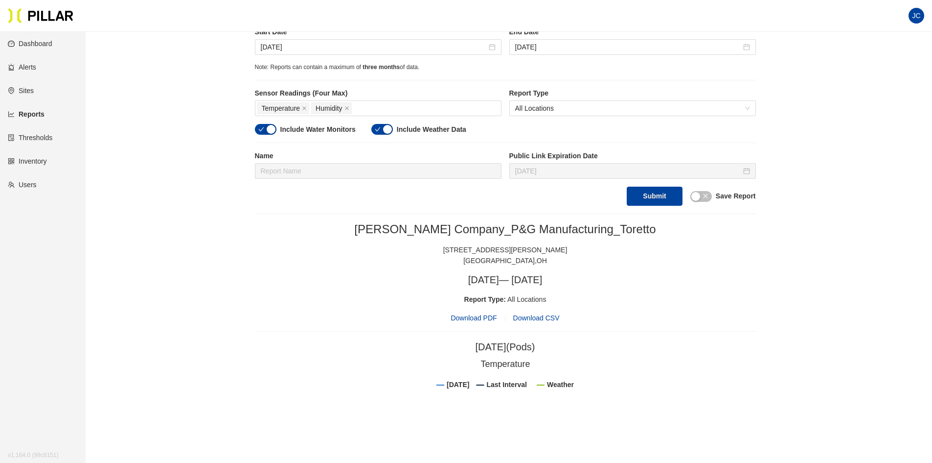
click at [481, 318] on span "Download PDF" at bounding box center [474, 317] width 46 height 11
